Goal: Task Accomplishment & Management: Complete application form

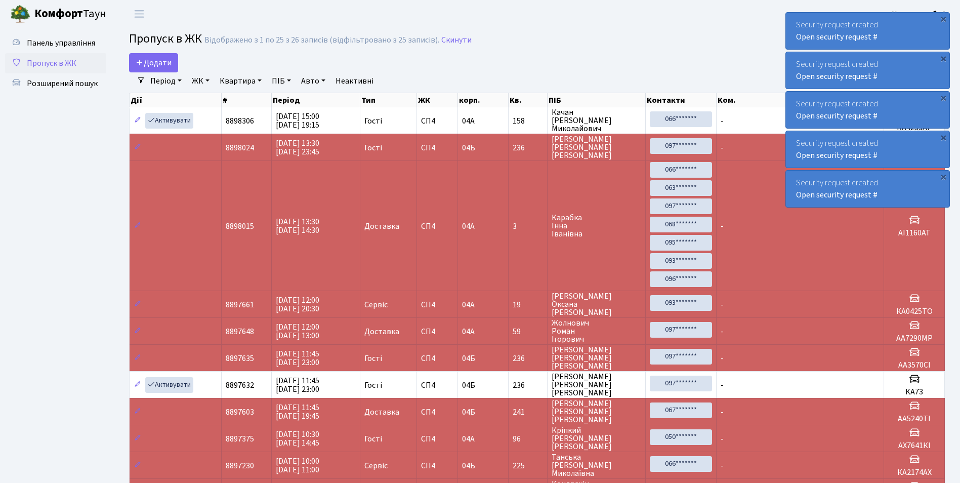
select select "25"
click at [82, 41] on span "Панель управління" at bounding box center [61, 42] width 68 height 11
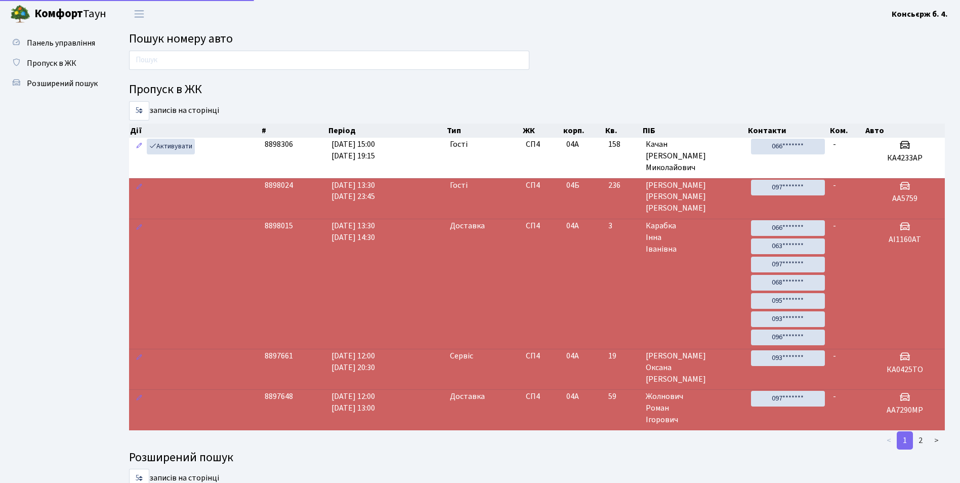
click at [66, 60] on span "Пропуск в ЖК" at bounding box center [52, 63] width 50 height 11
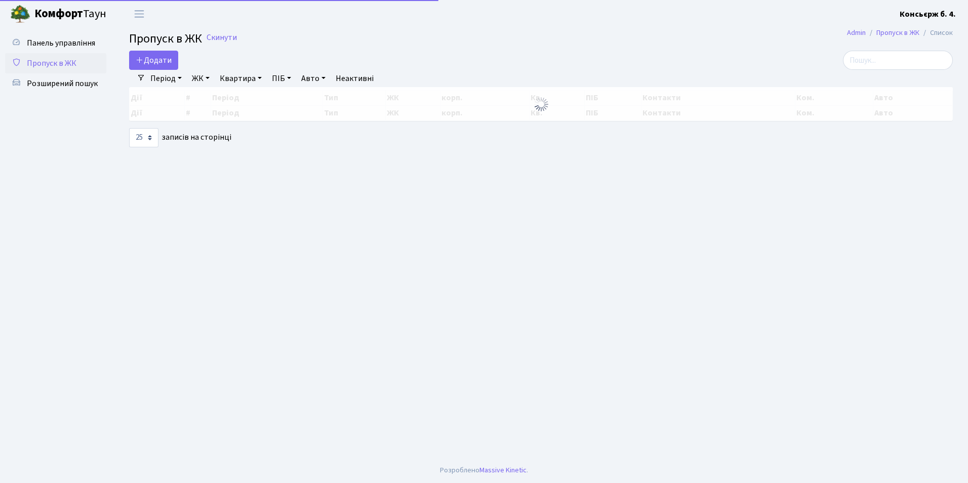
select select "25"
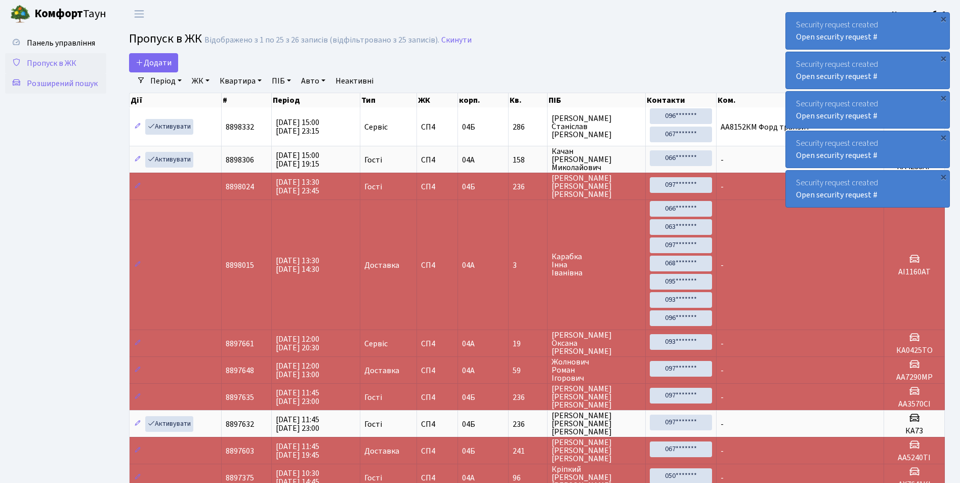
click at [79, 82] on span "Розширений пошук" at bounding box center [62, 83] width 71 height 11
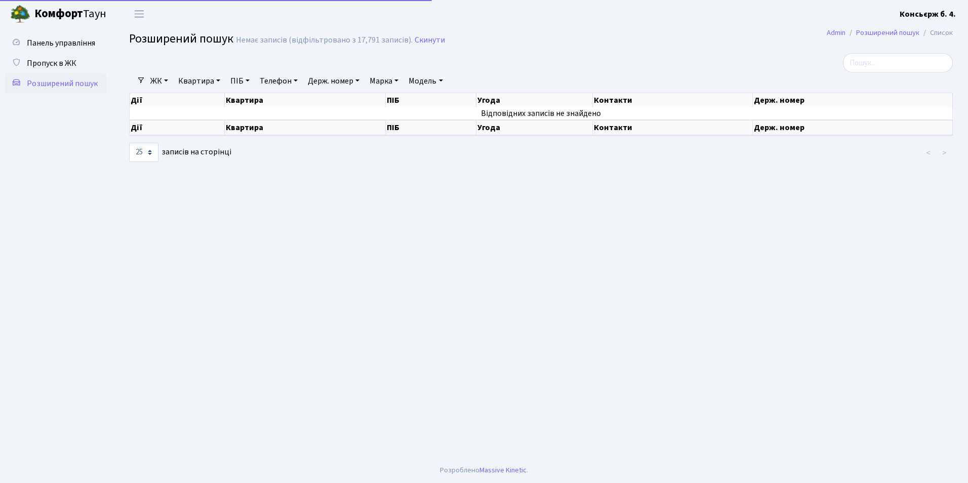
select select "25"
click at [326, 80] on link "Держ. номер" at bounding box center [334, 80] width 60 height 17
click at [44, 53] on link "Панель управління" at bounding box center [55, 43] width 101 height 20
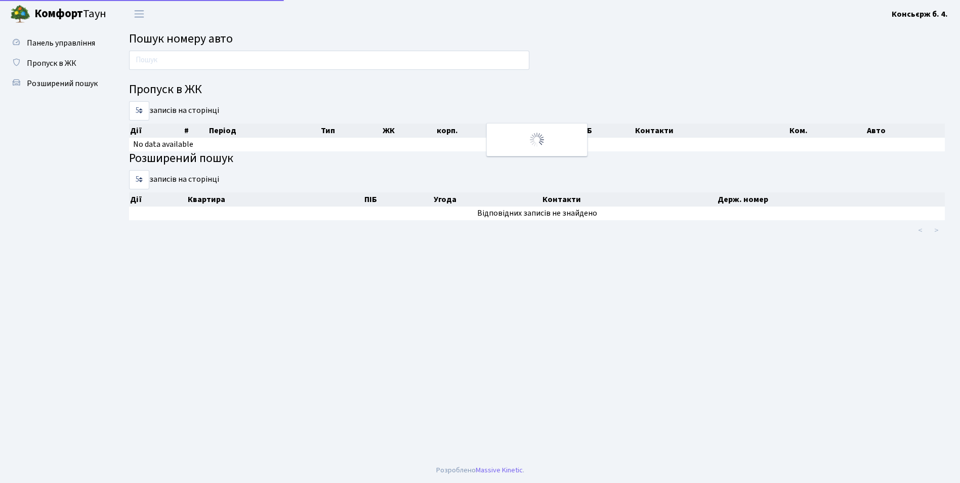
click at [46, 59] on span "Пропуск в ЖК" at bounding box center [52, 63] width 50 height 11
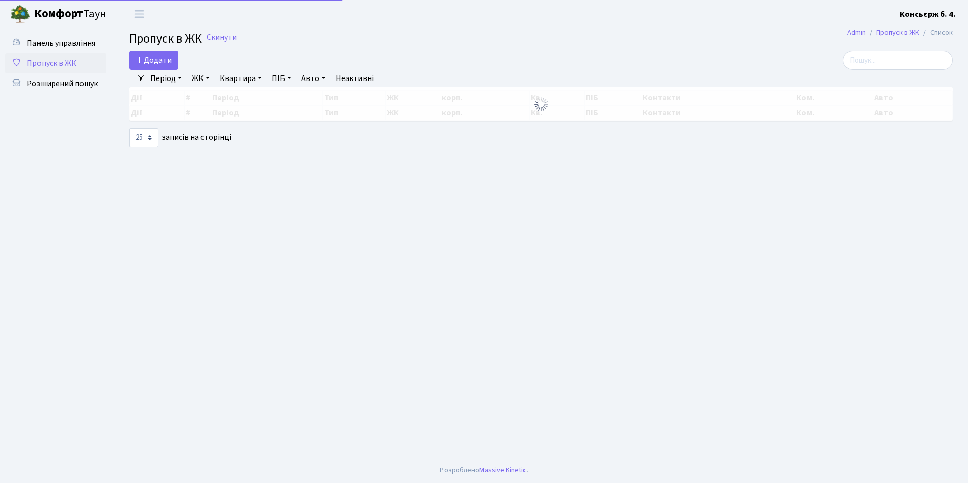
select select "25"
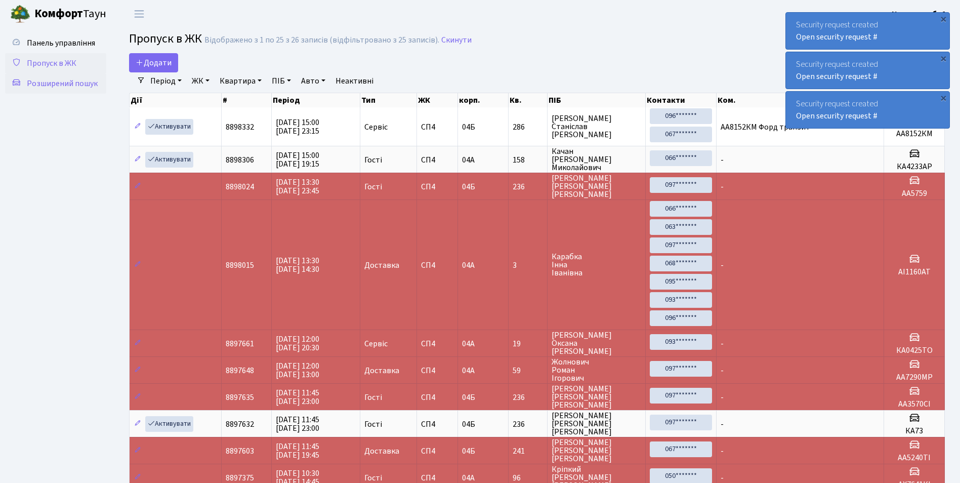
click at [63, 79] on span "Розширений пошук" at bounding box center [62, 83] width 71 height 11
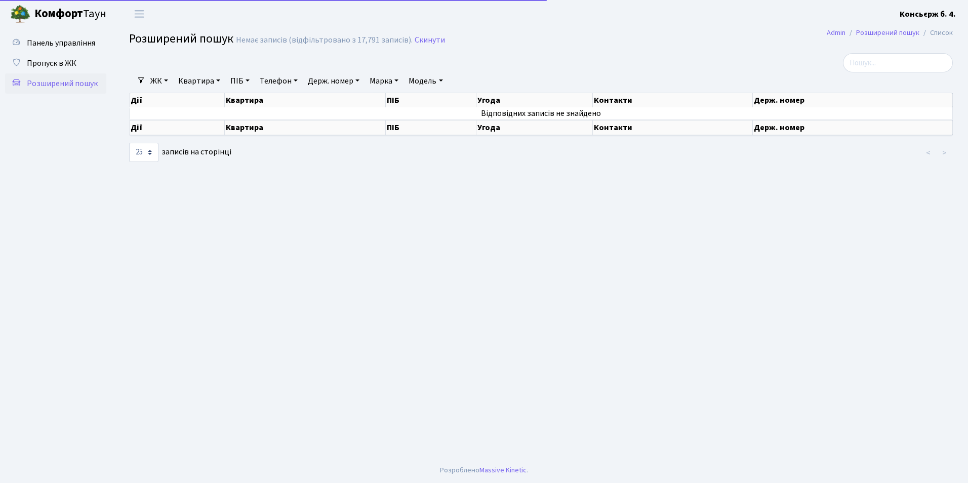
select select "25"
click at [338, 81] on link "Держ. номер" at bounding box center [334, 80] width 60 height 17
click at [330, 106] on input "text" at bounding box center [333, 100] width 59 height 19
click at [337, 101] on input "text" at bounding box center [333, 100] width 59 height 19
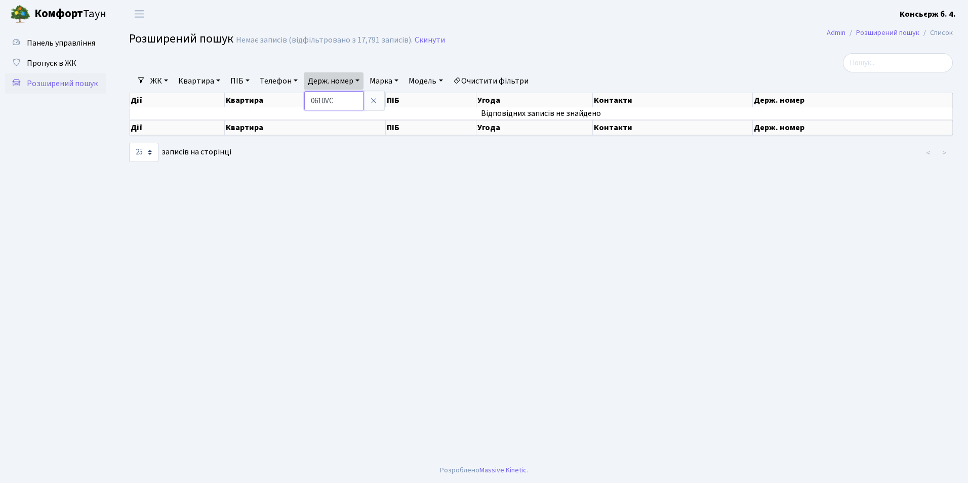
click at [337, 101] on input "0610VC" at bounding box center [333, 100] width 59 height 19
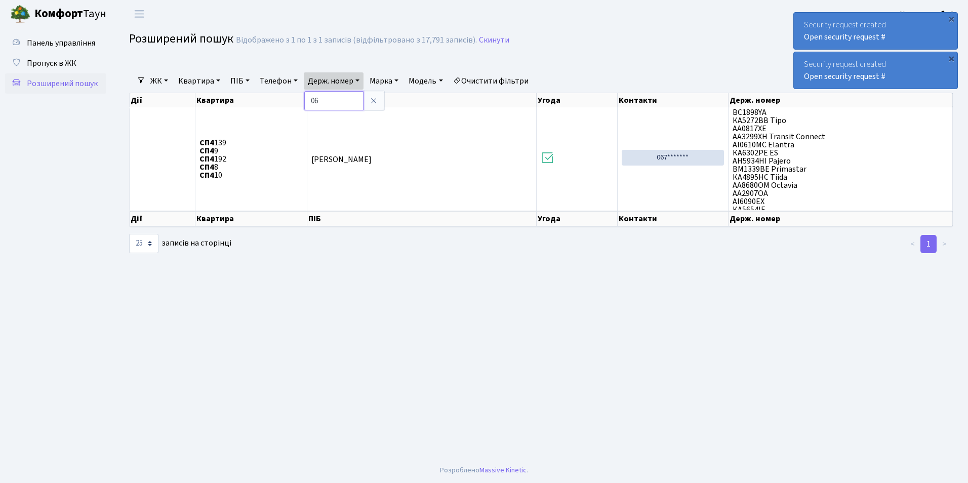
type input "0"
click at [79, 65] on link "Пропуск в ЖК" at bounding box center [55, 63] width 101 height 20
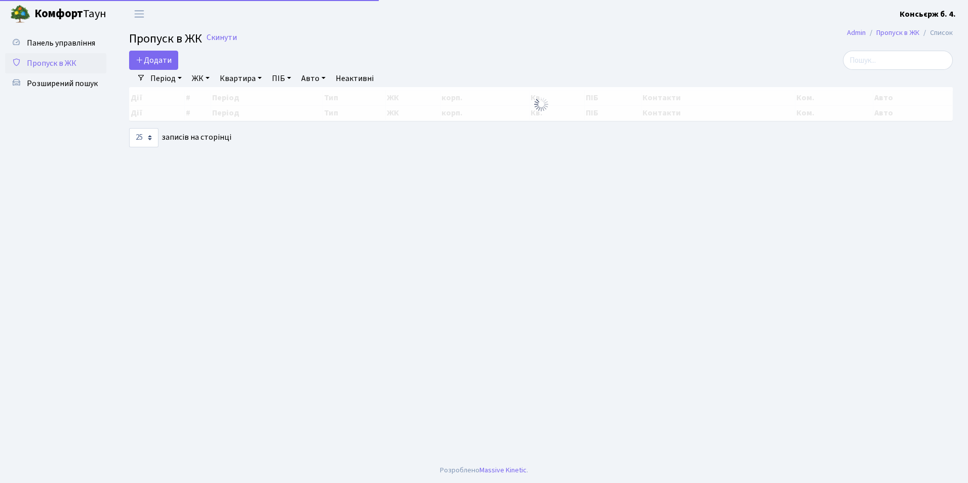
select select "25"
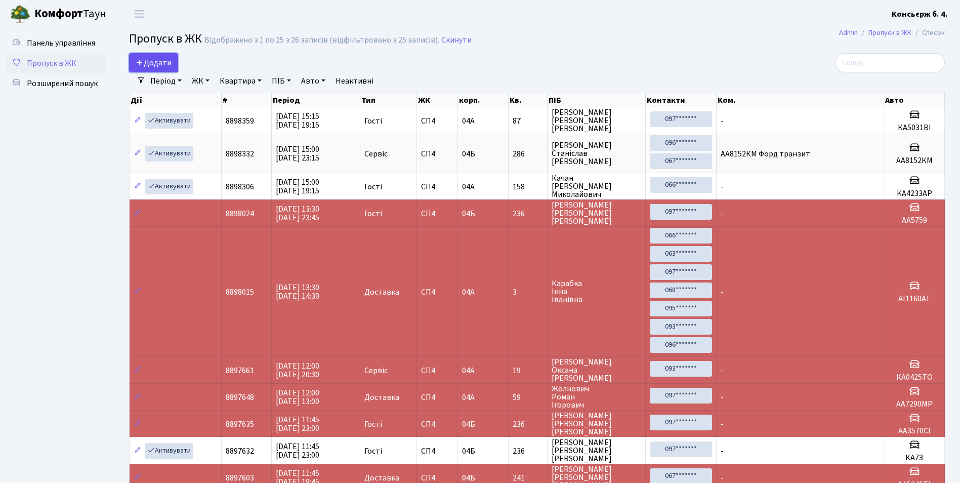
click at [151, 60] on span "Додати" at bounding box center [154, 62] width 36 height 11
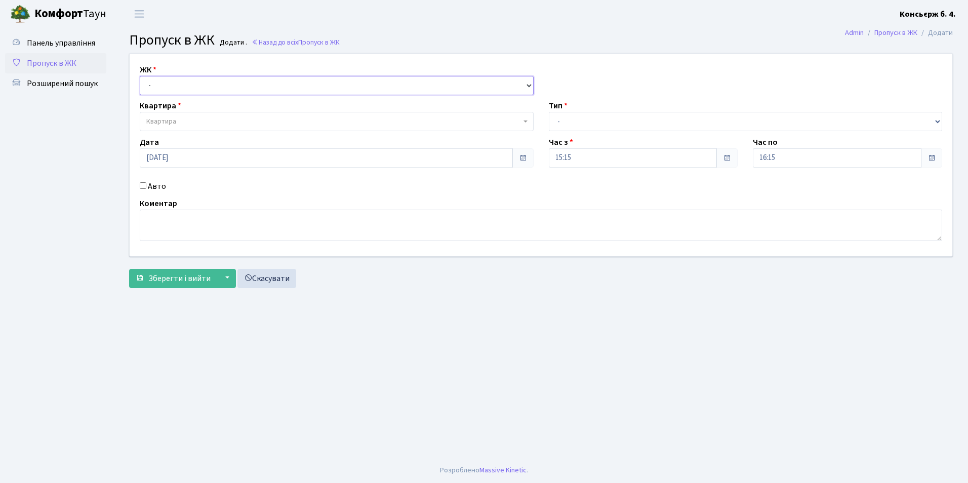
click at [159, 82] on select "- [STREET_ADDRESS]" at bounding box center [337, 85] width 394 height 19
select select "325"
click at [140, 76] on select "- [STREET_ADDRESS]" at bounding box center [337, 85] width 394 height 19
select select
click at [161, 123] on span "Квартира" at bounding box center [161, 121] width 30 height 10
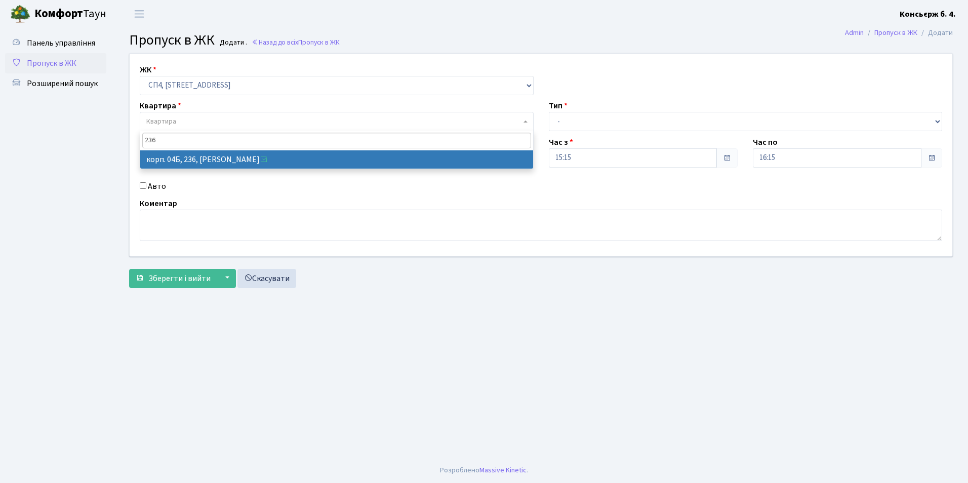
type input "236"
select select "21264"
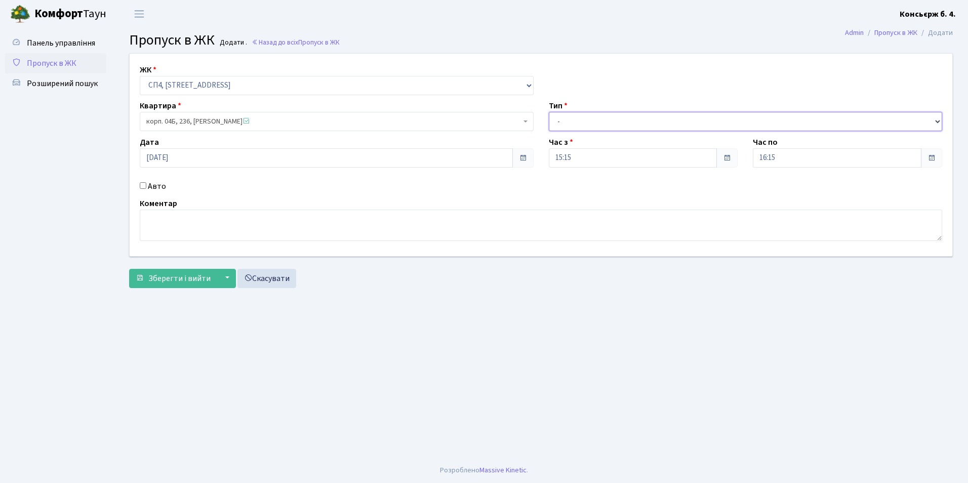
click at [552, 119] on select "- Доставка Таксі Гості Сервіс" at bounding box center [746, 121] width 394 height 19
select select "18"
click at [549, 112] on select "- Доставка Таксі Гості Сервіс" at bounding box center [746, 121] width 394 height 19
click at [191, 282] on span "Зберегти і вийти" at bounding box center [179, 278] width 62 height 11
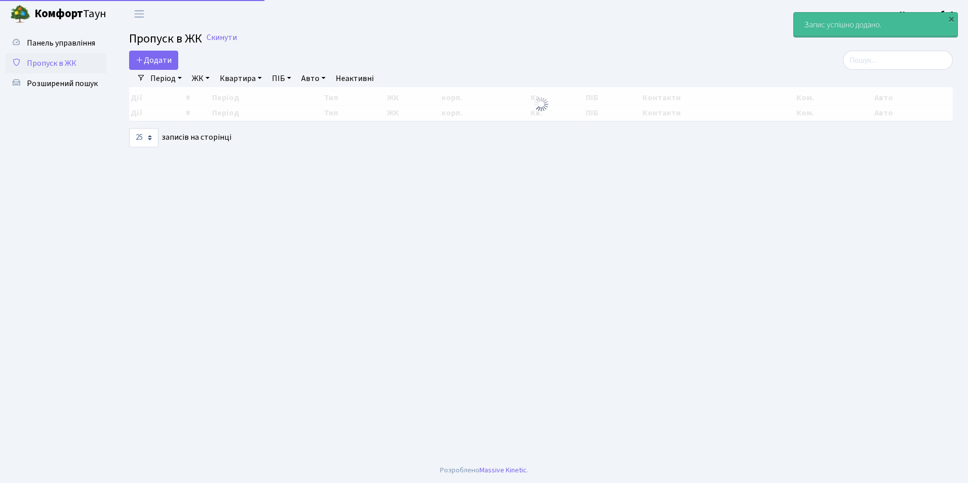
select select "25"
